Goal: Feedback & Contribution: Submit feedback/report problem

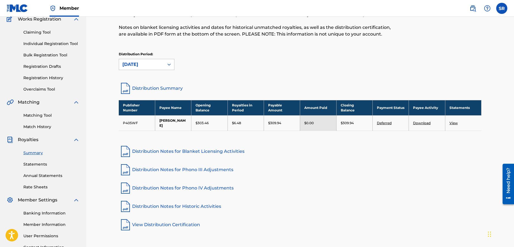
scroll to position [98, 0]
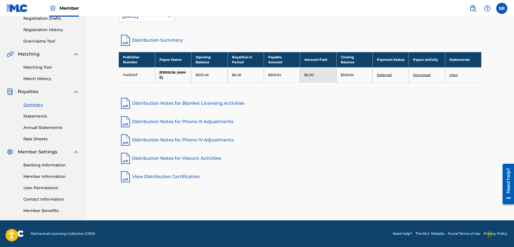
click at [35, 106] on link "Summary" at bounding box center [51, 105] width 56 height 6
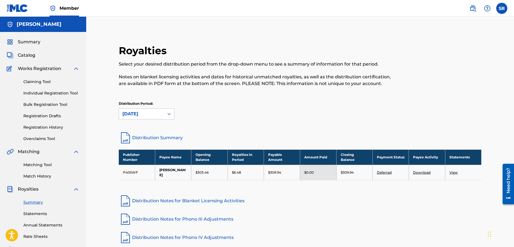
click at [386, 171] on link "Deferred" at bounding box center [384, 172] width 15 height 4
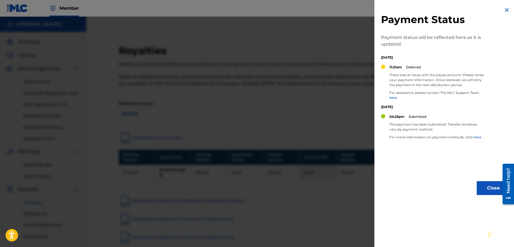
click at [394, 98] on link "here." at bounding box center [393, 98] width 8 height 4
click at [505, 11] on img at bounding box center [506, 10] width 7 height 7
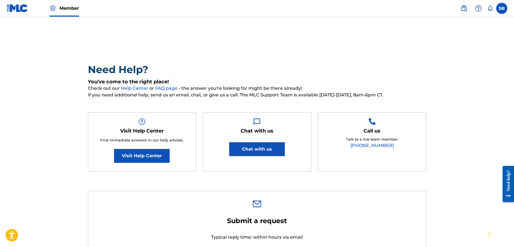
click at [261, 149] on button "Chat with us" at bounding box center [257, 149] width 56 height 14
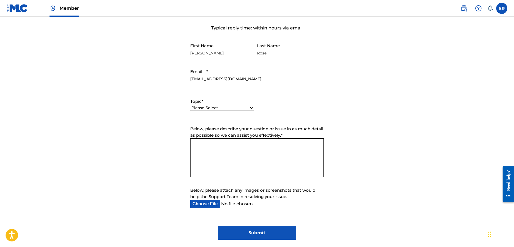
scroll to position [228, 0]
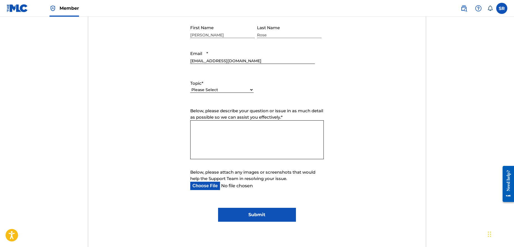
click at [238, 87] on select "Please Select I need help with my account I need help with managing my catalog …" at bounding box center [221, 90] width 63 height 6
select select "I need help with payment"
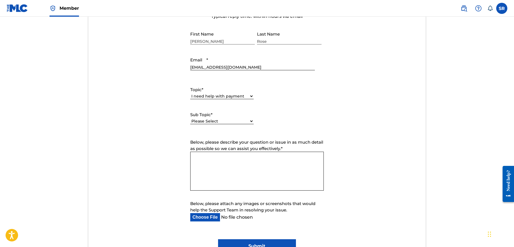
scroll to position [222, 0]
click at [241, 118] on select "Please Select I need help setting up my payment information in The MLC Portal I…" at bounding box center [221, 121] width 63 height 6
select select "I need a payment error resolved"
click at [240, 156] on textarea "Below, please describe your question or issue in as much detail as possible so …" at bounding box center [256, 170] width 133 height 39
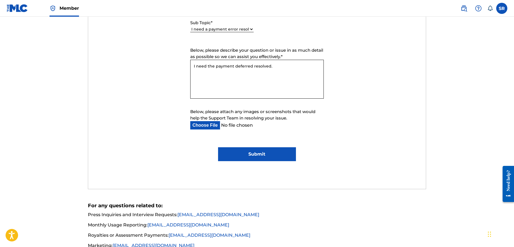
scroll to position [314, 0]
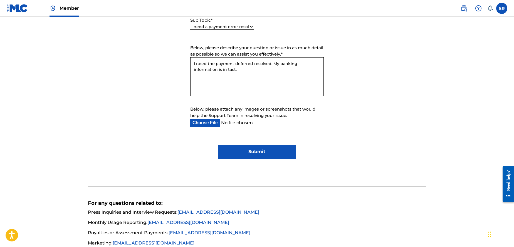
type textarea "I need the payment deferred resolved. My banking information is in tact."
click at [273, 153] on input "Submit" at bounding box center [257, 152] width 78 height 14
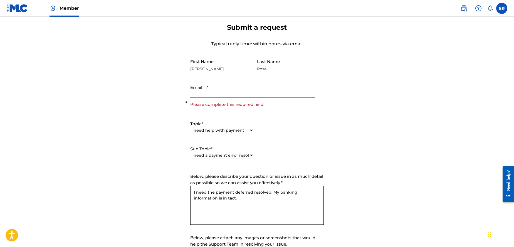
scroll to position [172, 0]
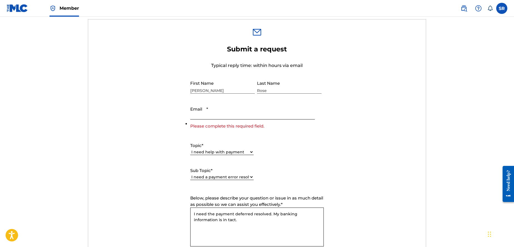
click at [233, 109] on input "Email *" at bounding box center [252, 112] width 125 height 16
type input "[EMAIL_ADDRESS][DOMAIN_NAME]"
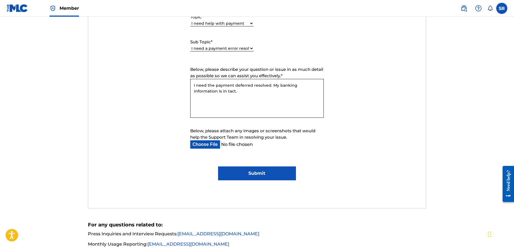
scroll to position [295, 0]
click at [210, 143] on input "Below, please attach any images or screenshots that would help the Support Team…" at bounding box center [252, 144] width 125 height 8
type input "C:\fakepath\Screen Shot [DATE] 9.47.51 PM.png"
click at [260, 175] on input "Submit" at bounding box center [257, 173] width 78 height 14
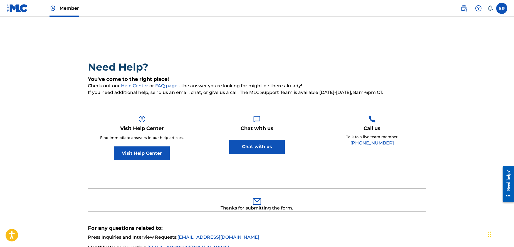
scroll to position [0, 0]
